Goal: Information Seeking & Learning: Learn about a topic

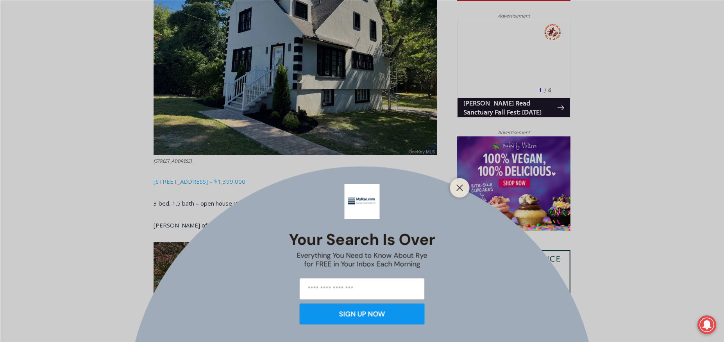
scroll to position [509, 0]
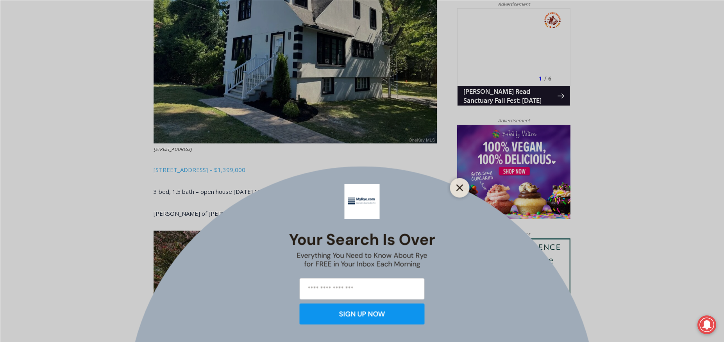
click at [462, 186] on icon "Close" at bounding box center [460, 187] width 7 height 7
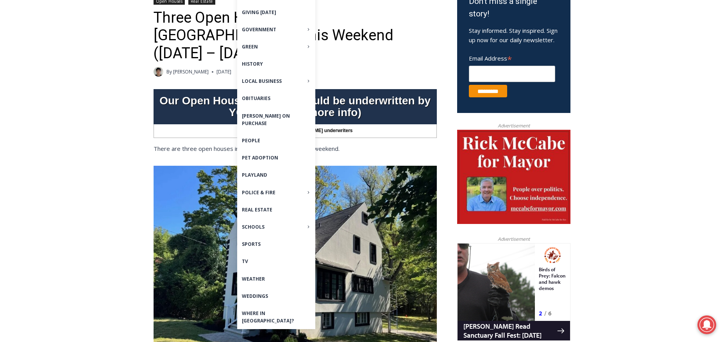
scroll to position [80, 0]
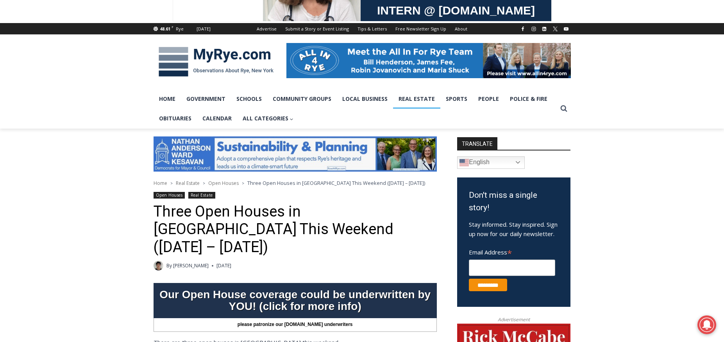
click at [415, 96] on link "Real Estate" at bounding box center [416, 99] width 47 height 20
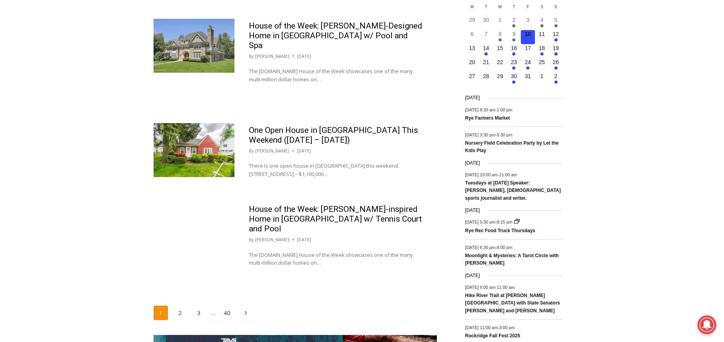
scroll to position [1256, 0]
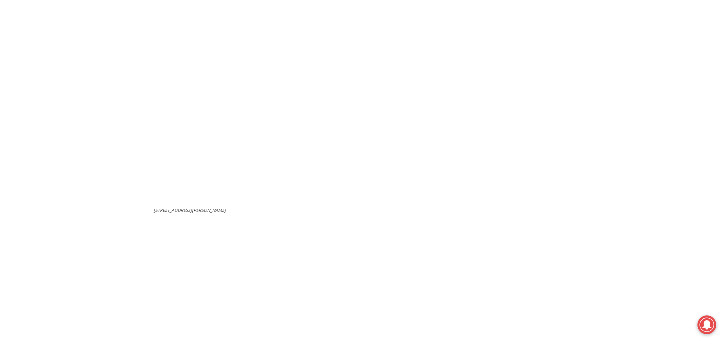
scroll to position [3062, 0]
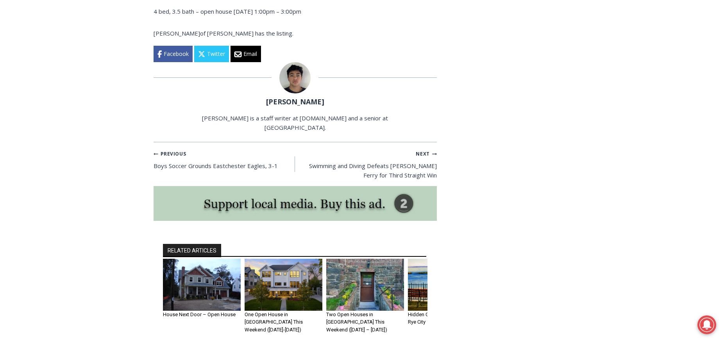
scroll to position [2159, 0]
